Goal: Transaction & Acquisition: Purchase product/service

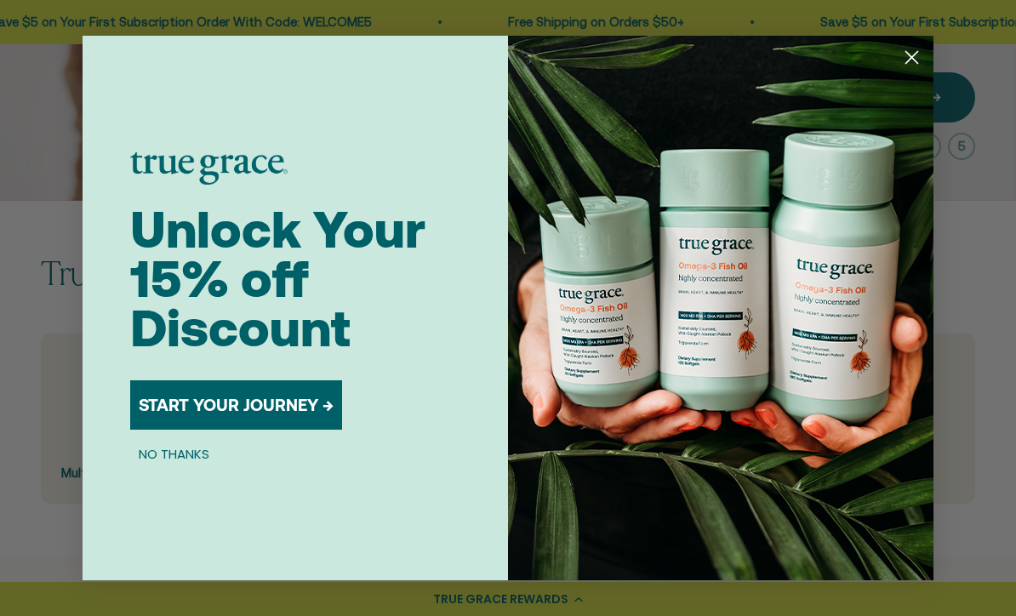
scroll to position [232, 0]
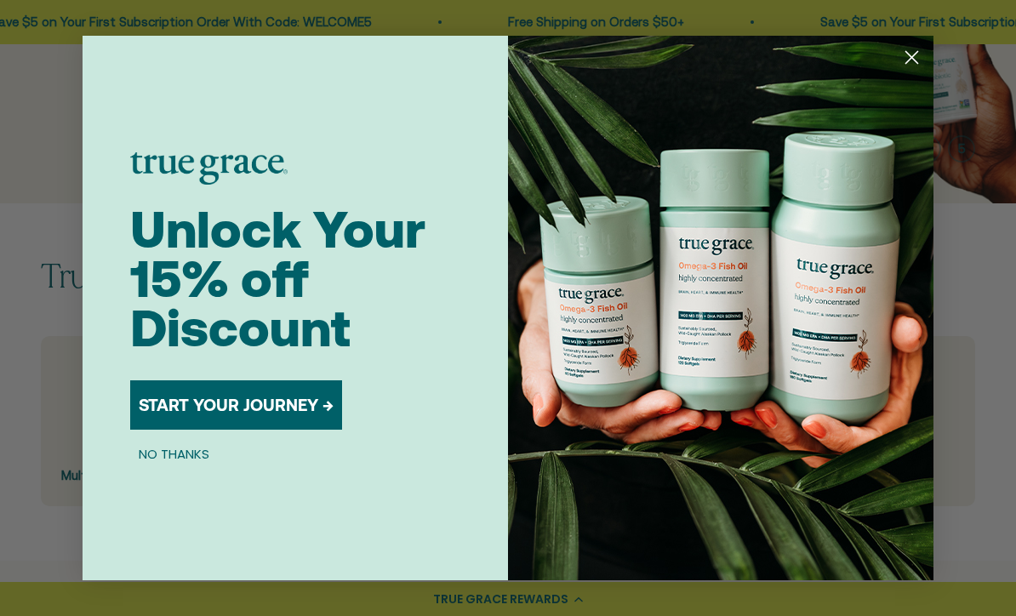
click at [262, 430] on button "START YOUR JOURNEY →" at bounding box center [236, 404] width 212 height 49
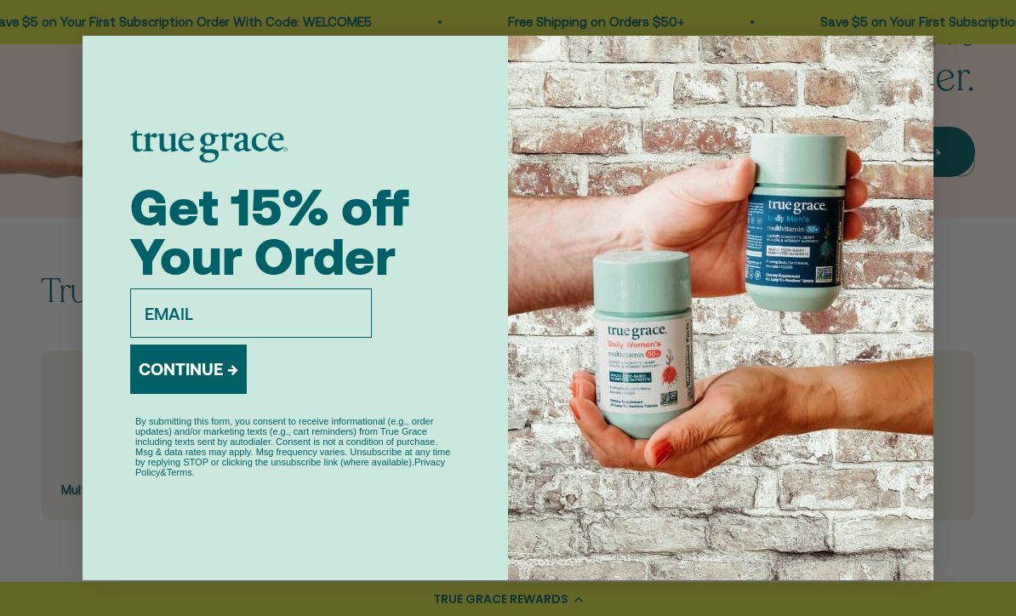
click at [142, 338] on input "email" at bounding box center [251, 312] width 242 height 49
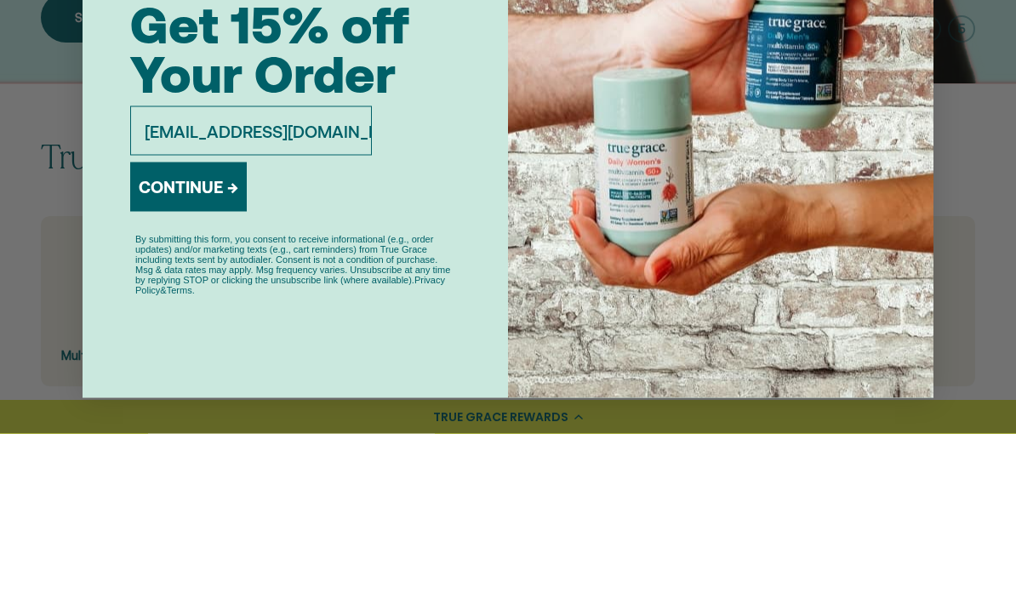
type input "ruthtgehring@gmail.com"
click at [183, 345] on button "CONTINUE →" at bounding box center [188, 369] width 117 height 49
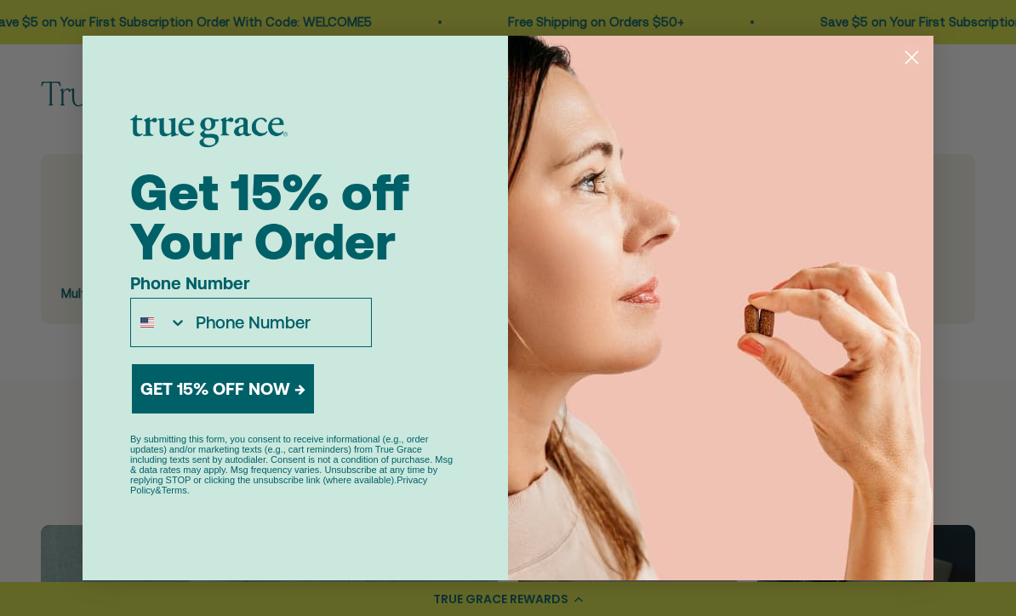
click at [222, 343] on input "Phone Number" at bounding box center [279, 323] width 184 height 48
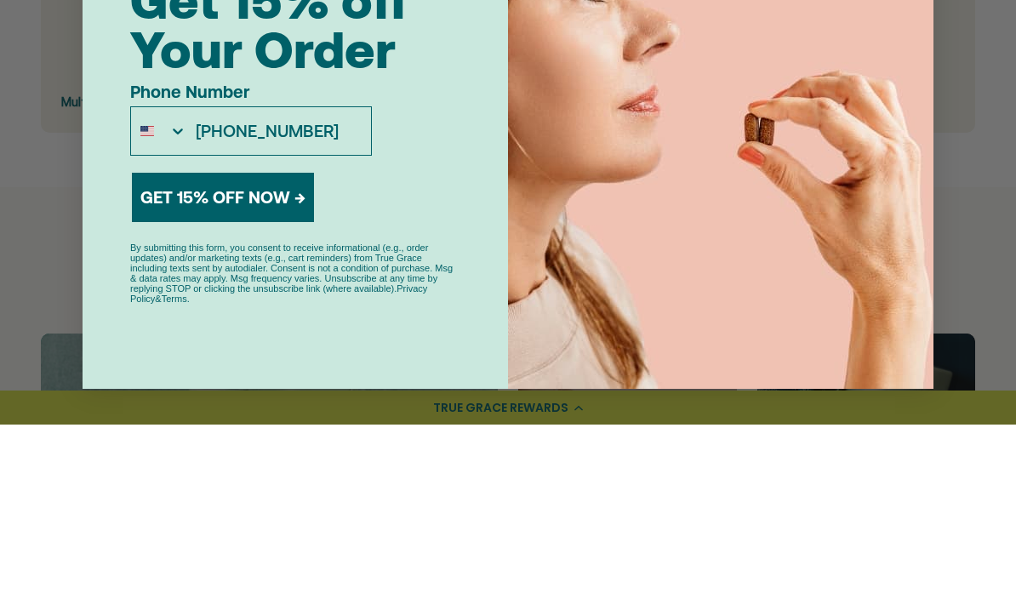
type input "414-881-5468"
click at [291, 364] on button "GET 15% OFF NOW →" at bounding box center [223, 388] width 182 height 49
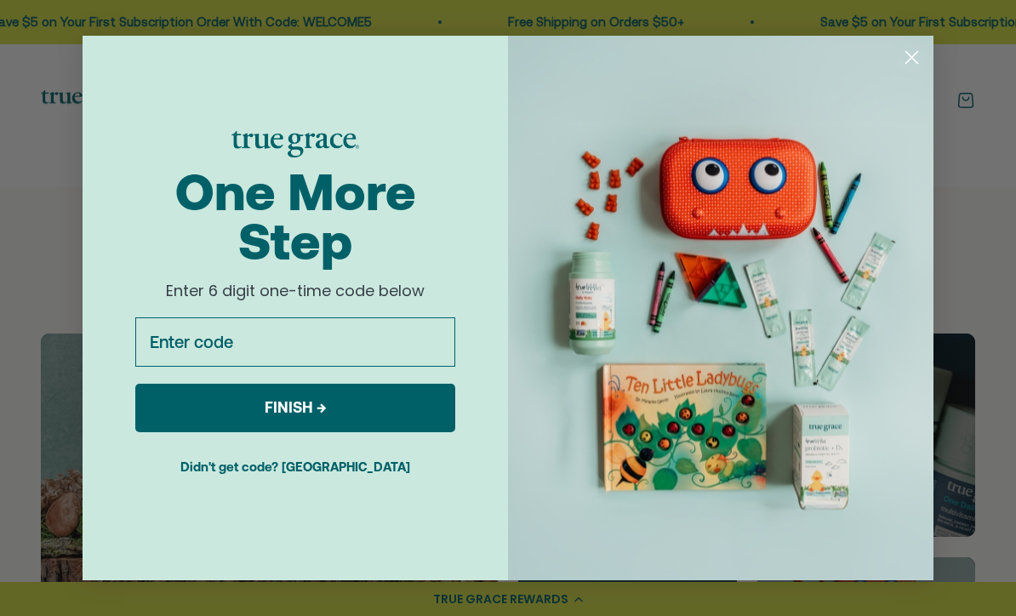
click at [196, 364] on input "Enter code" at bounding box center [295, 341] width 320 height 49
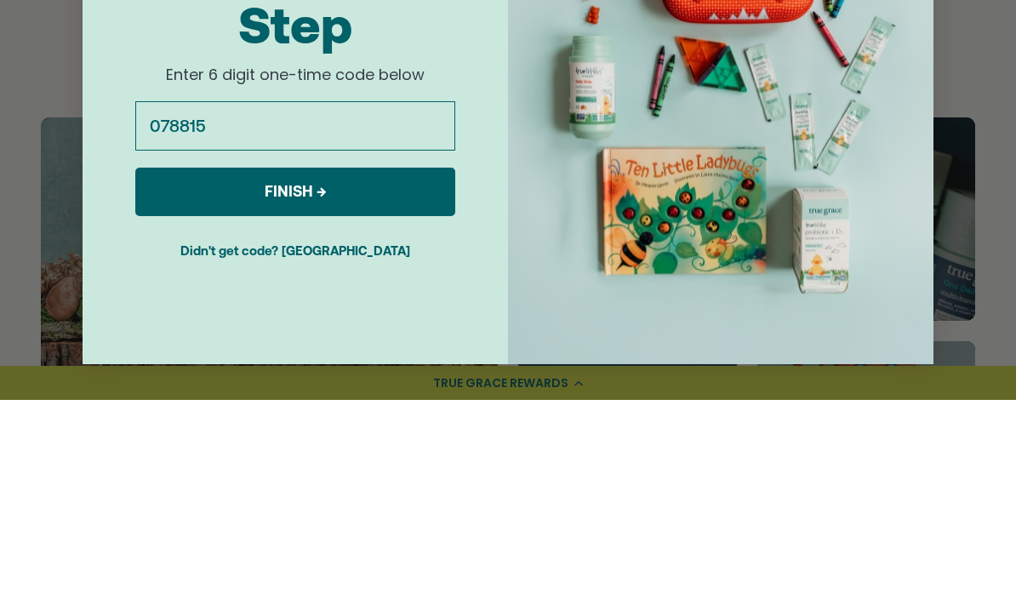
type input "078815"
click at [411, 384] on button "FINISH →" at bounding box center [295, 408] width 320 height 48
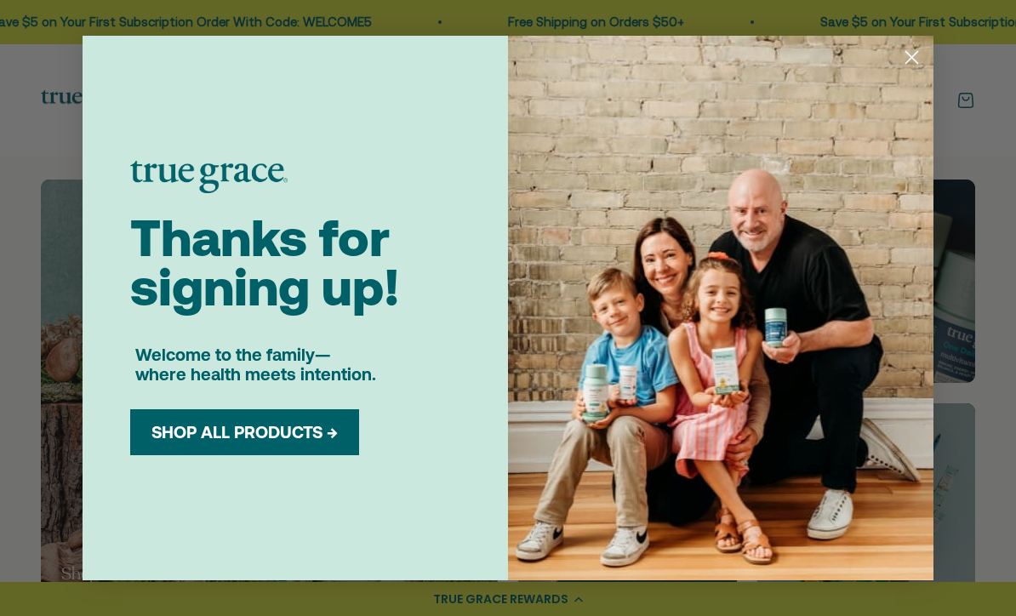
click at [311, 442] on button "SHOP ALL PRODUCTS →" at bounding box center [244, 432] width 203 height 20
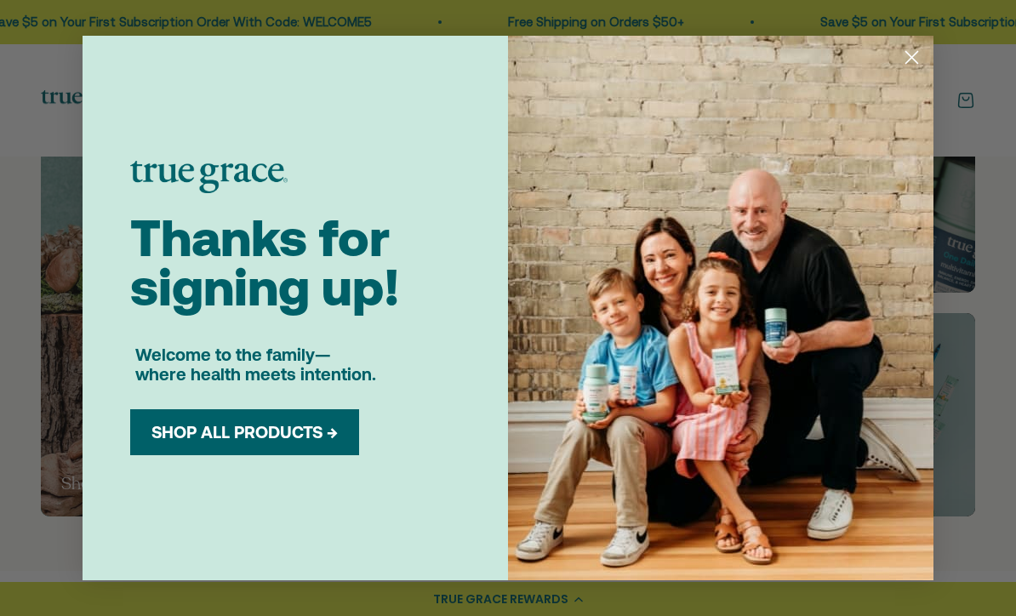
click at [300, 429] on button "SHOP ALL PRODUCTS →" at bounding box center [244, 432] width 203 height 20
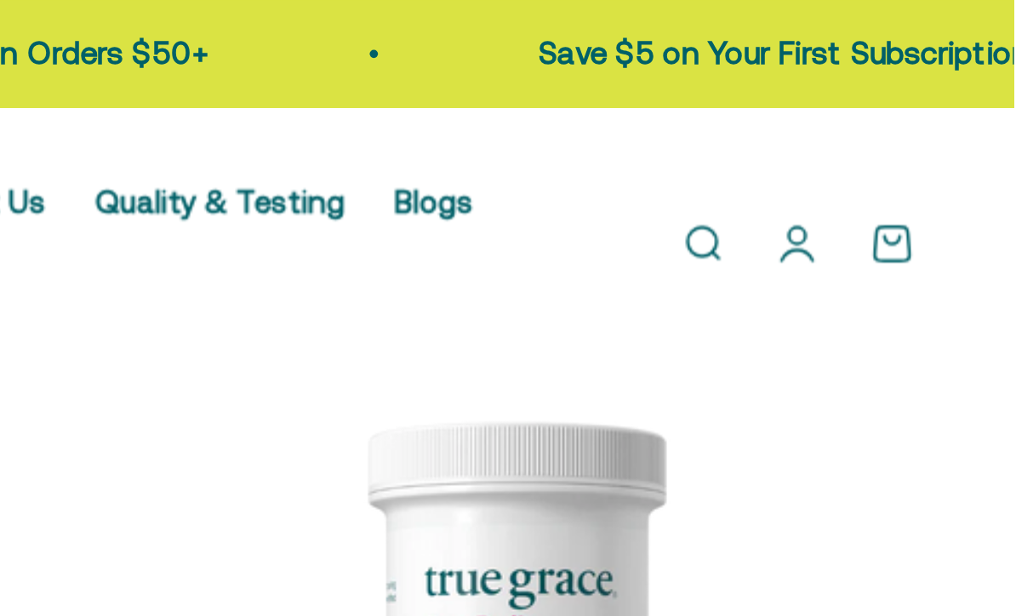
scroll to position [1757, 0]
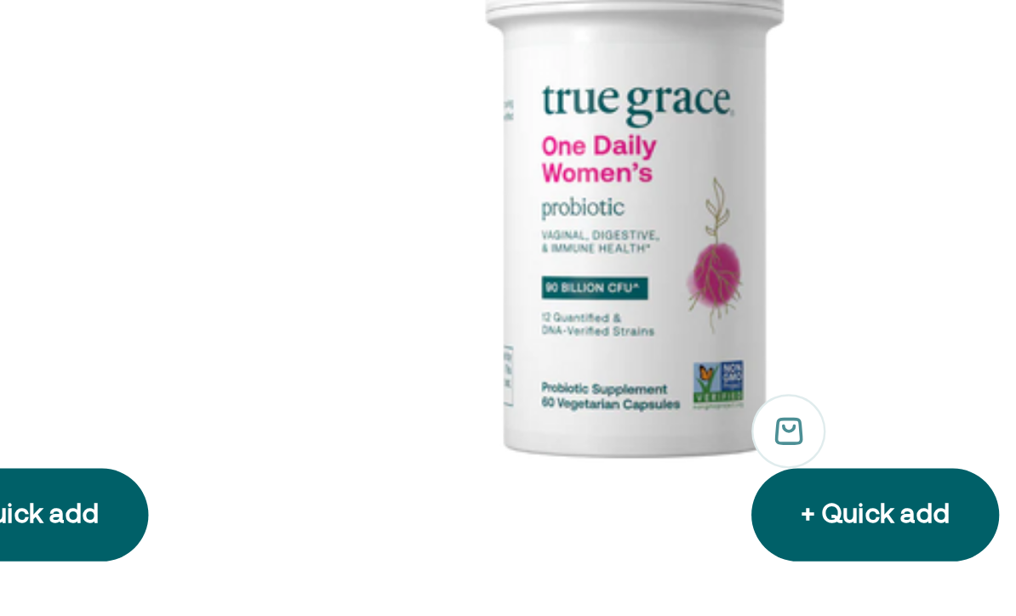
click at [645, 120] on img at bounding box center [810, 285] width 330 height 330
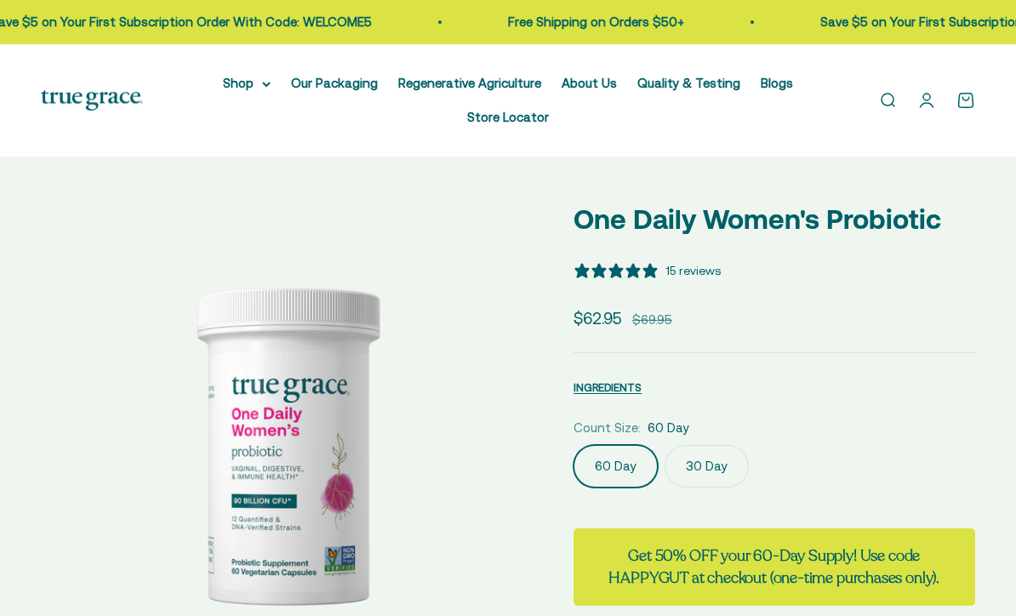
select select "3"
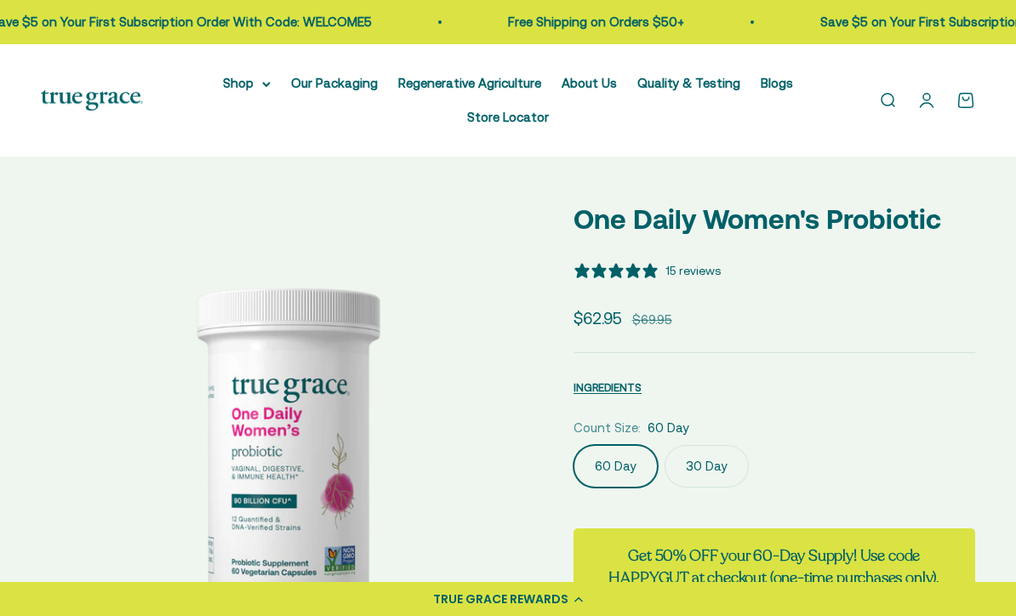
click at [602, 459] on label "60 Day" at bounding box center [615, 466] width 84 height 43
click at [573, 445] on input "60 Day" at bounding box center [572, 444] width 1 height 1
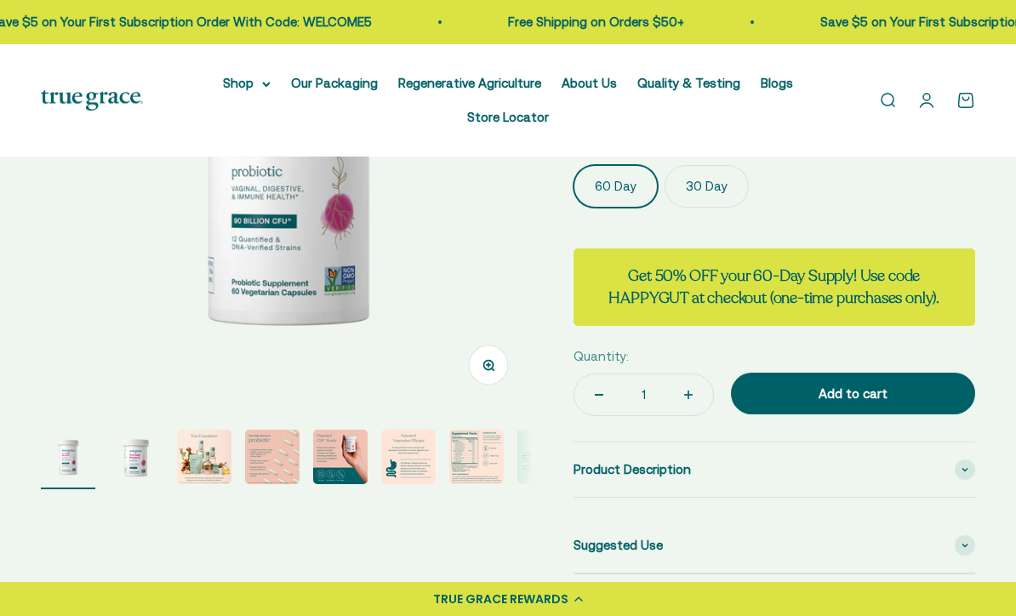
scroll to position [276, 0]
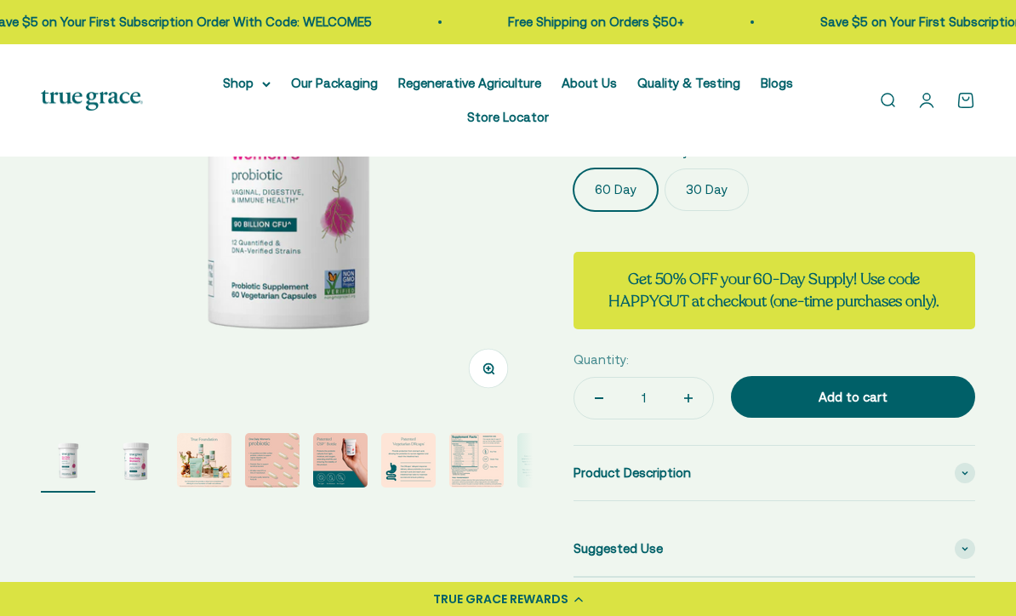
click at [664, 412] on button "Increase quantity" at bounding box center [688, 398] width 49 height 41
type input "2"
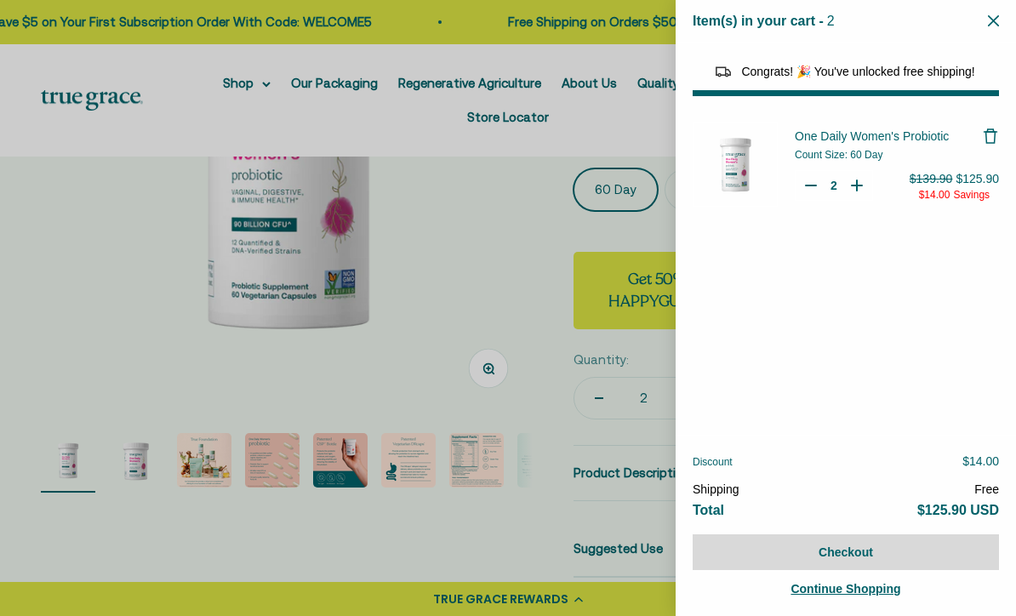
select select "40055698129088"
select select "44882806636758"
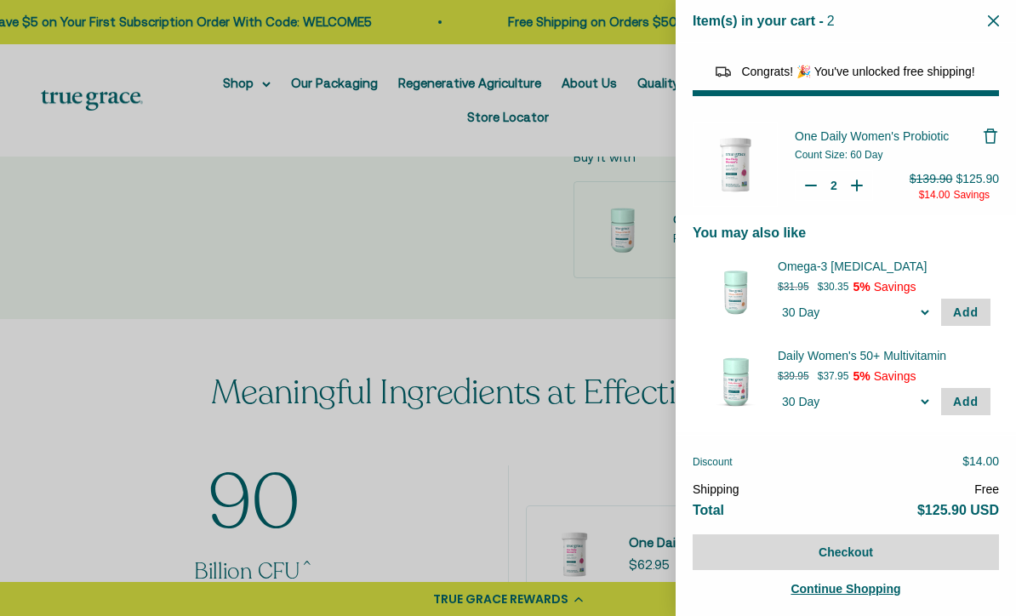
scroll to position [1084, 0]
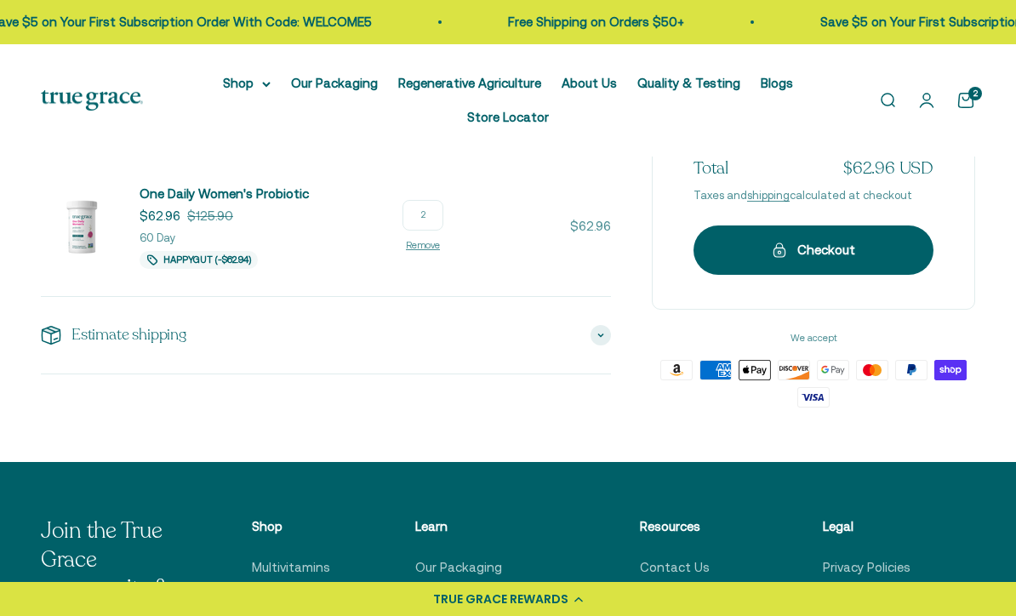
scroll to position [249, 0]
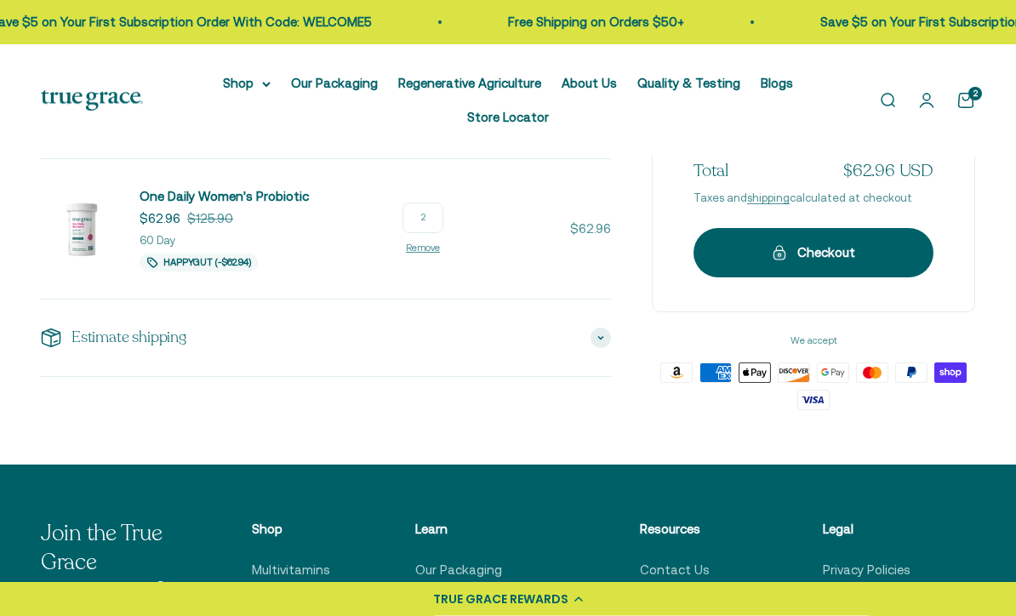
click at [442, 214] on input "2" at bounding box center [422, 218] width 41 height 31
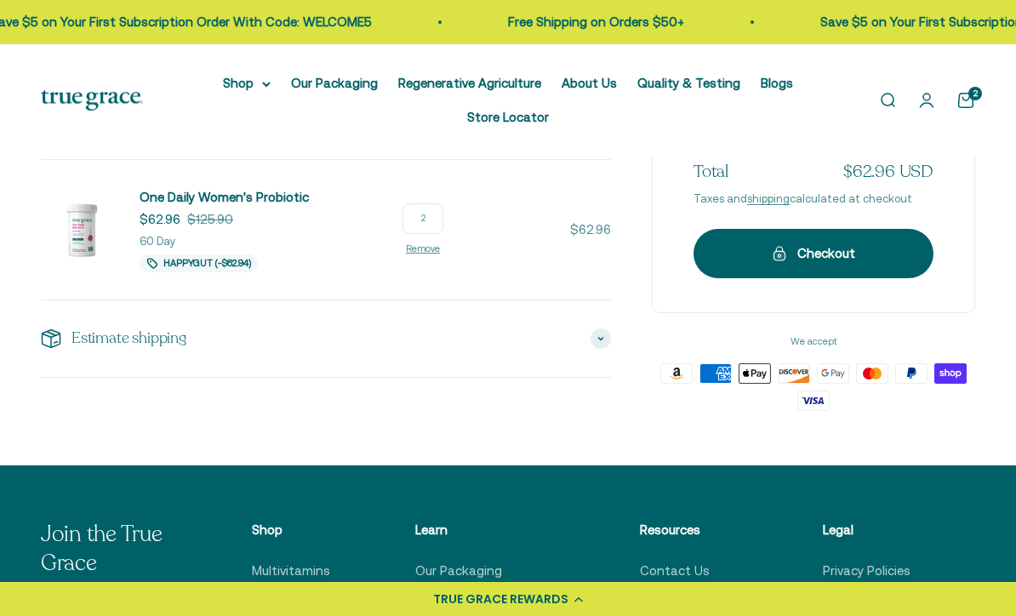
type input "3"
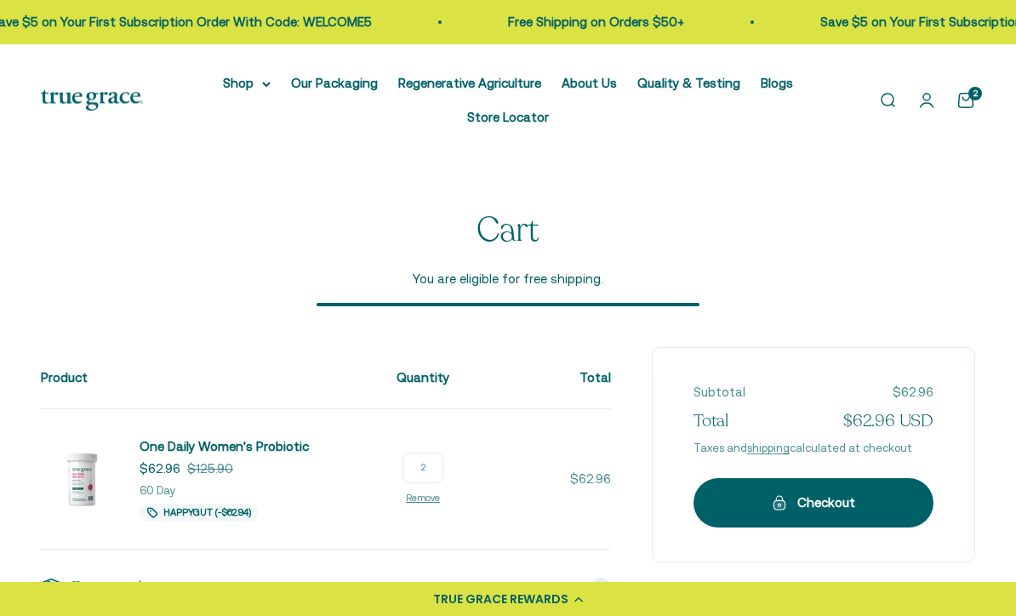
click at [443, 462] on input "2" at bounding box center [422, 468] width 41 height 31
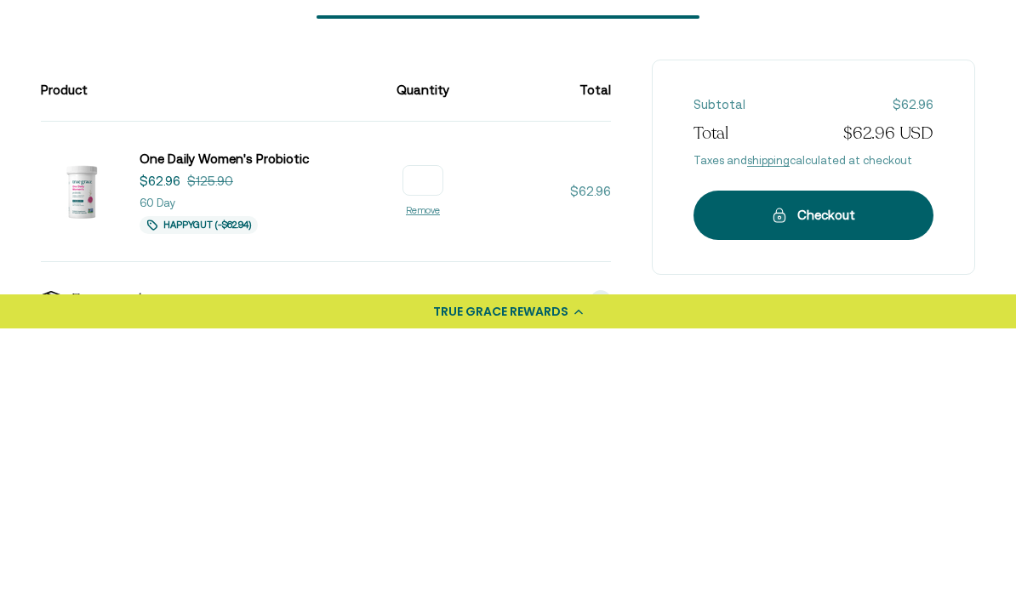
type input "3"
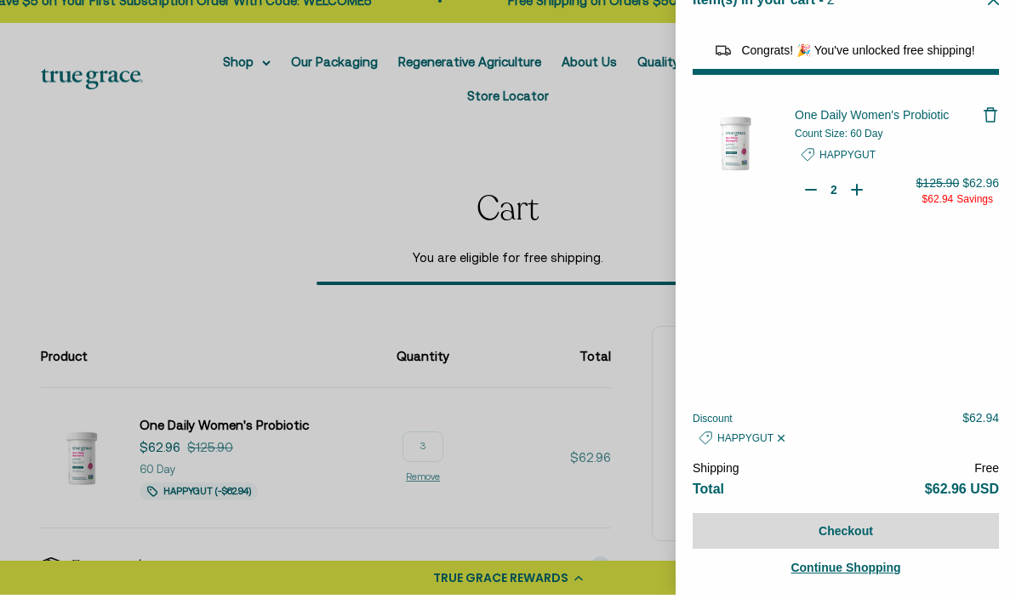
select select "40055698129088"
select select "44882806636758"
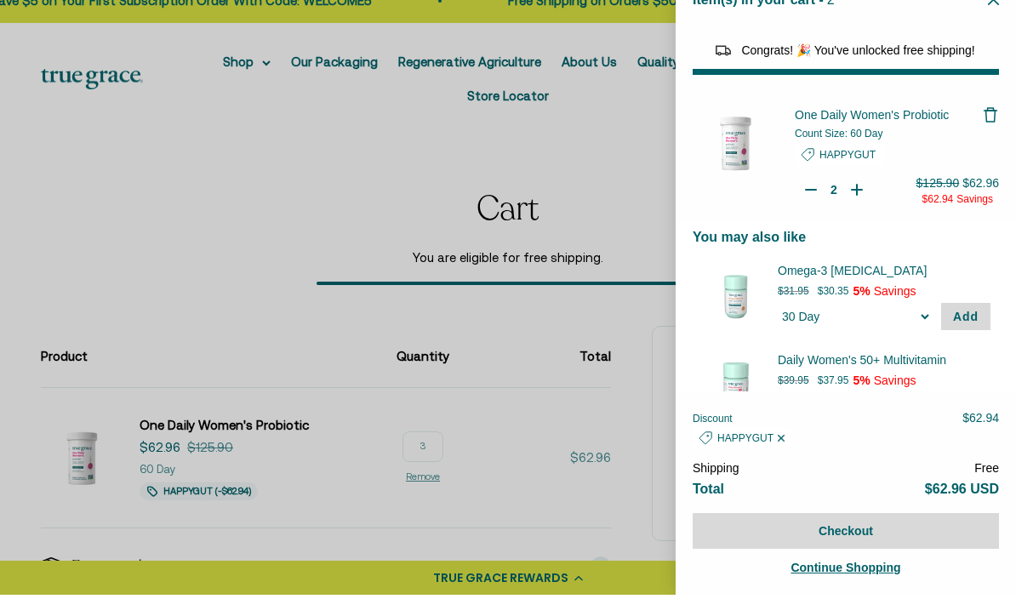
type input "3"
click at [857, 202] on icon "Your Cart" at bounding box center [856, 210] width 17 height 17
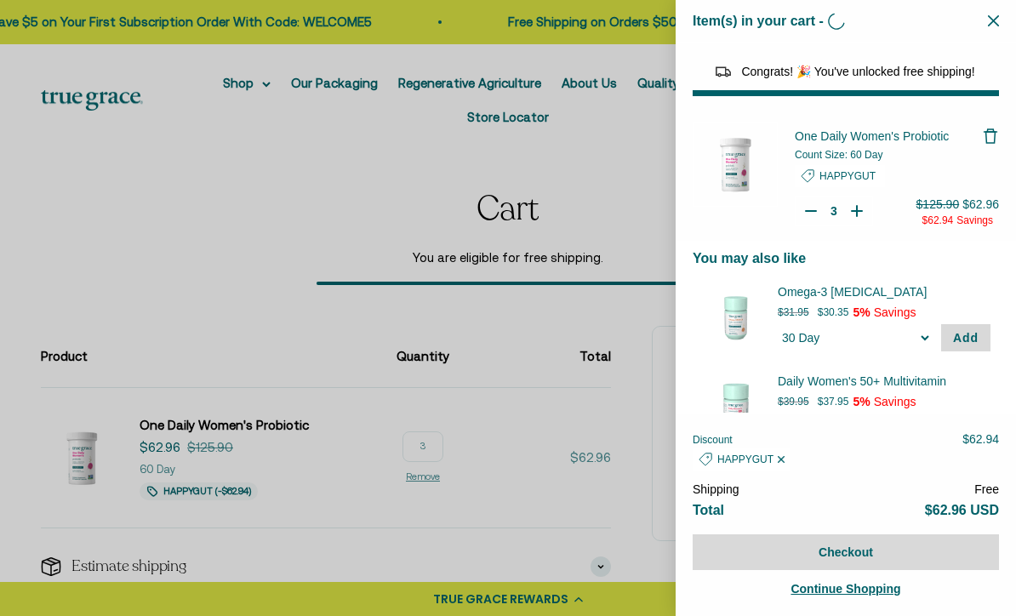
type input "2"
